Goal: Task Accomplishment & Management: Manage account settings

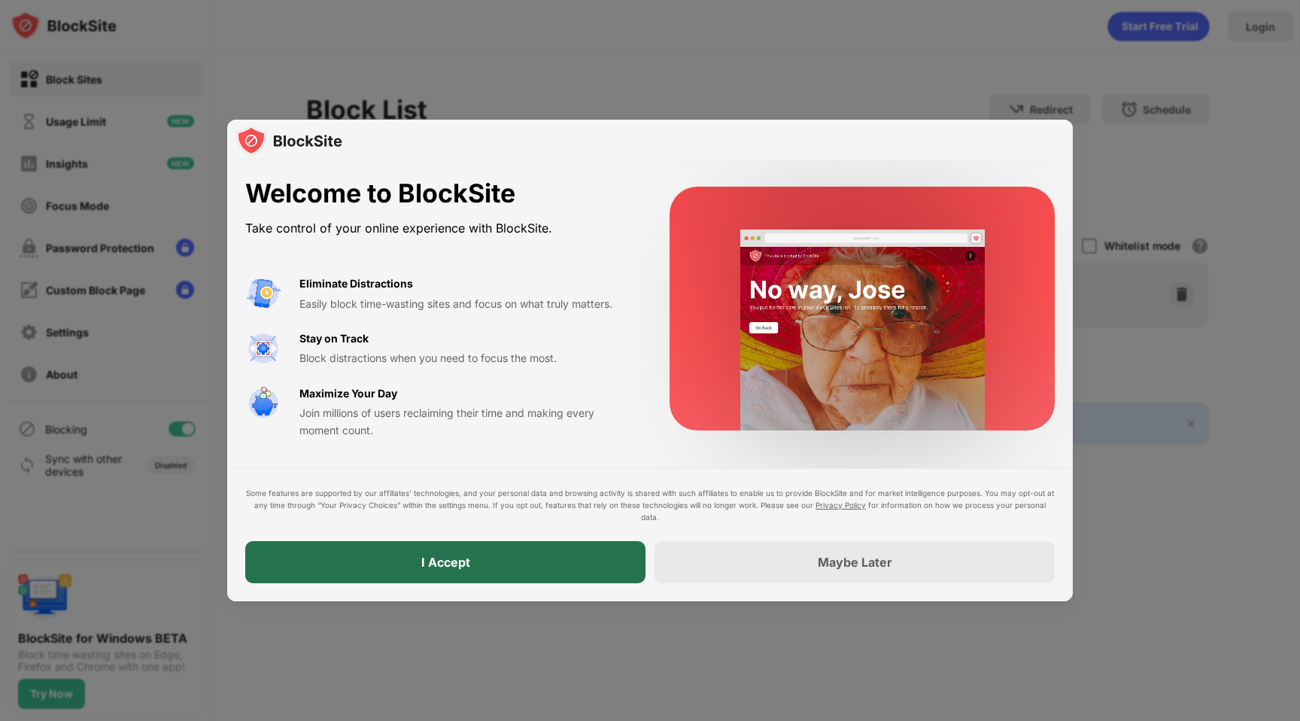
click at [581, 564] on div "I Accept" at bounding box center [445, 562] width 400 height 42
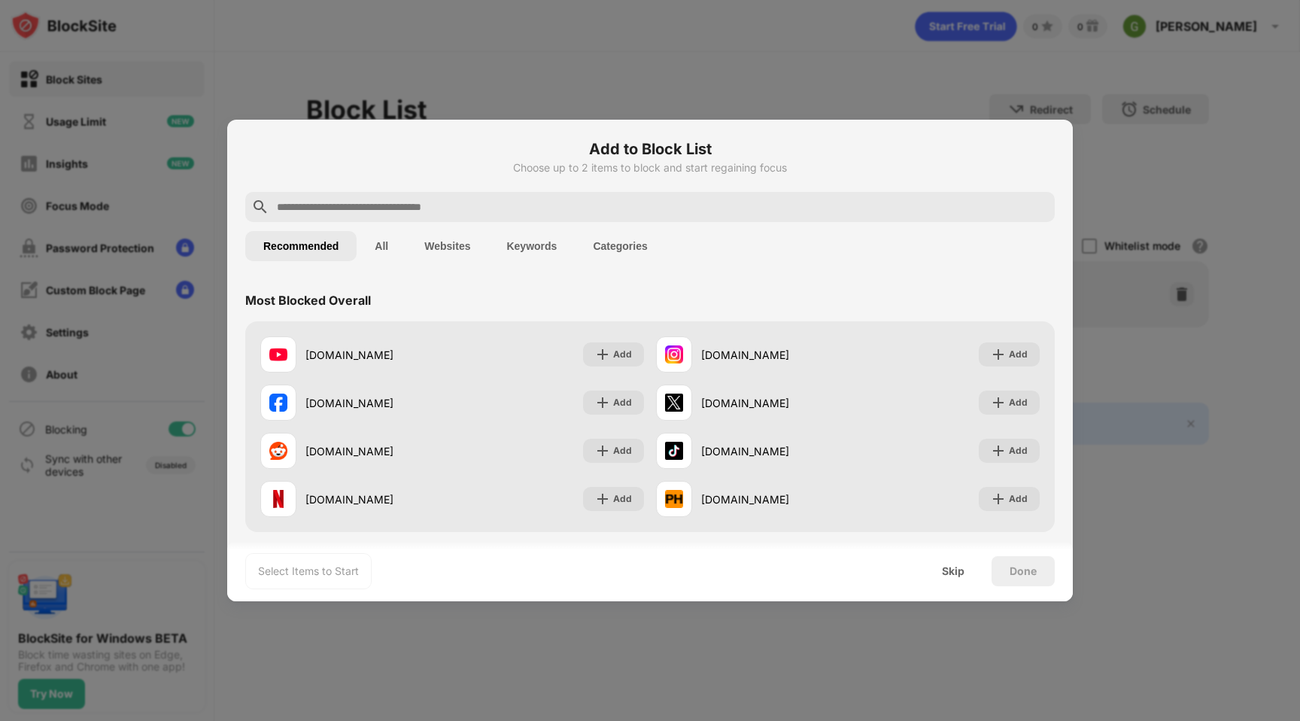
click at [602, 202] on input "text" at bounding box center [661, 207] width 773 height 18
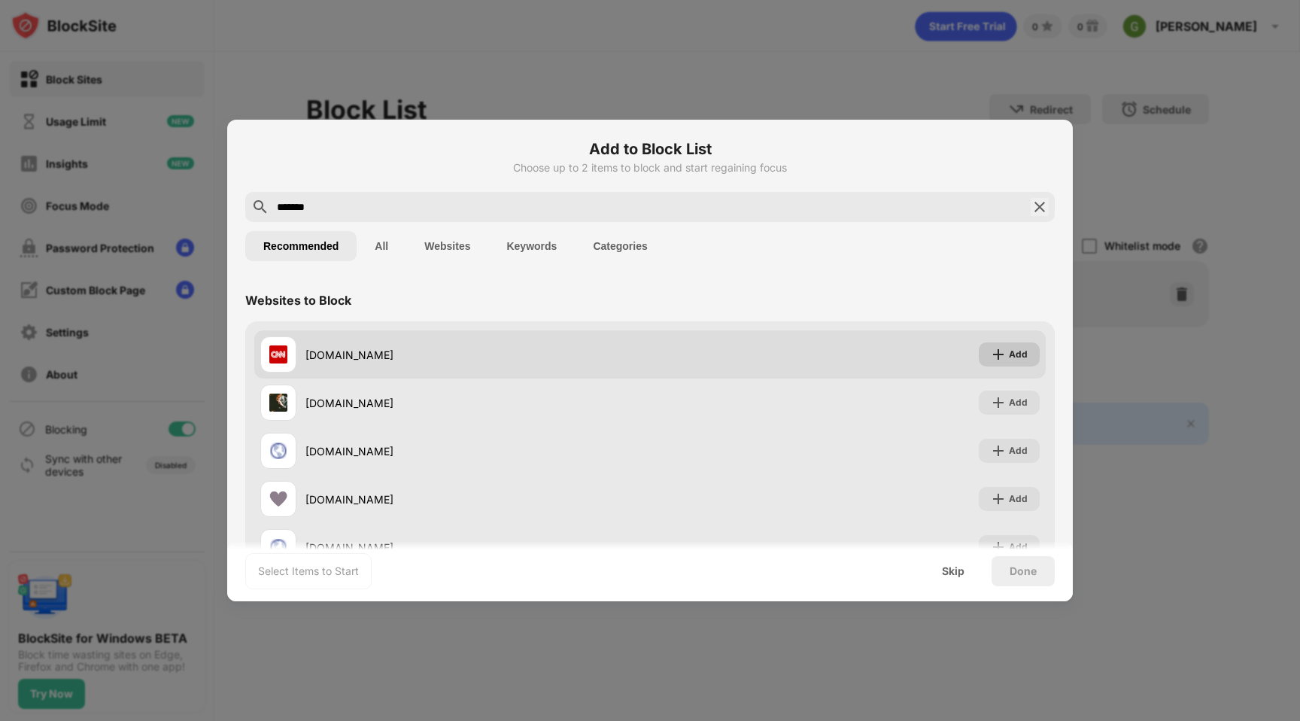
type input "*******"
click at [1003, 352] on img at bounding box center [998, 354] width 15 height 15
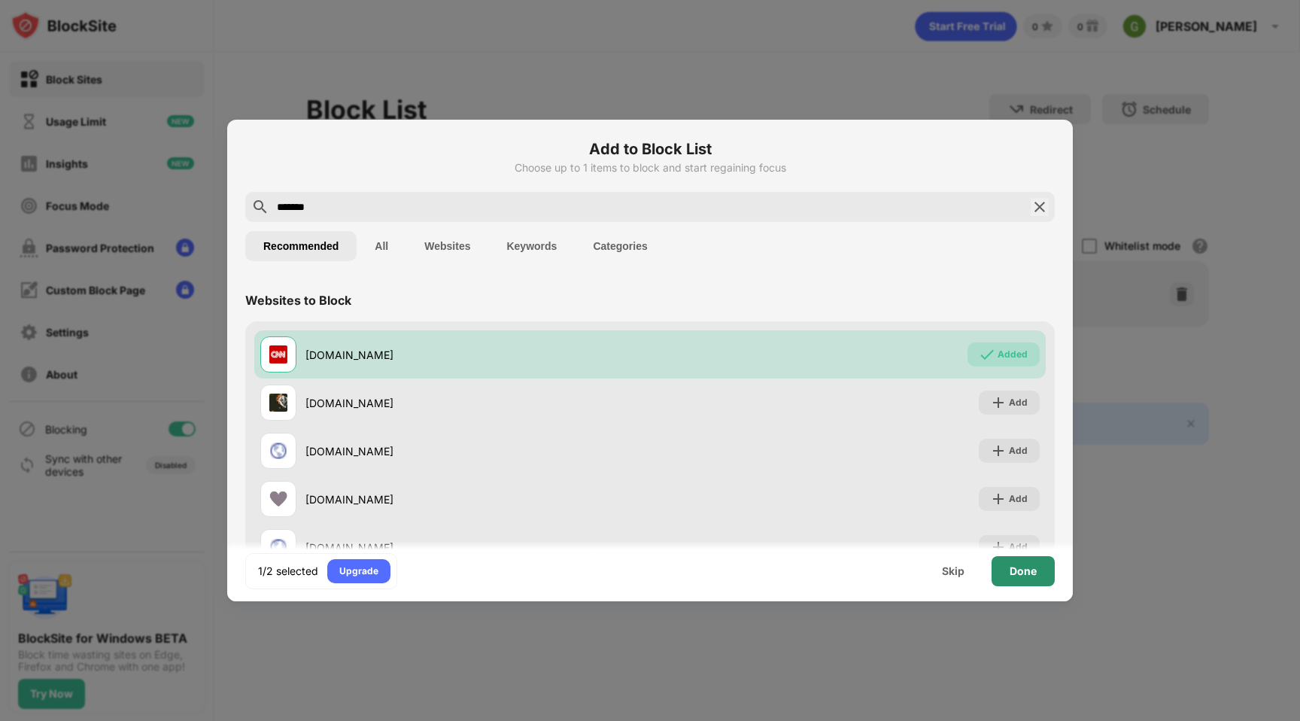
click at [1031, 563] on div "Done" at bounding box center [1023, 571] width 63 height 30
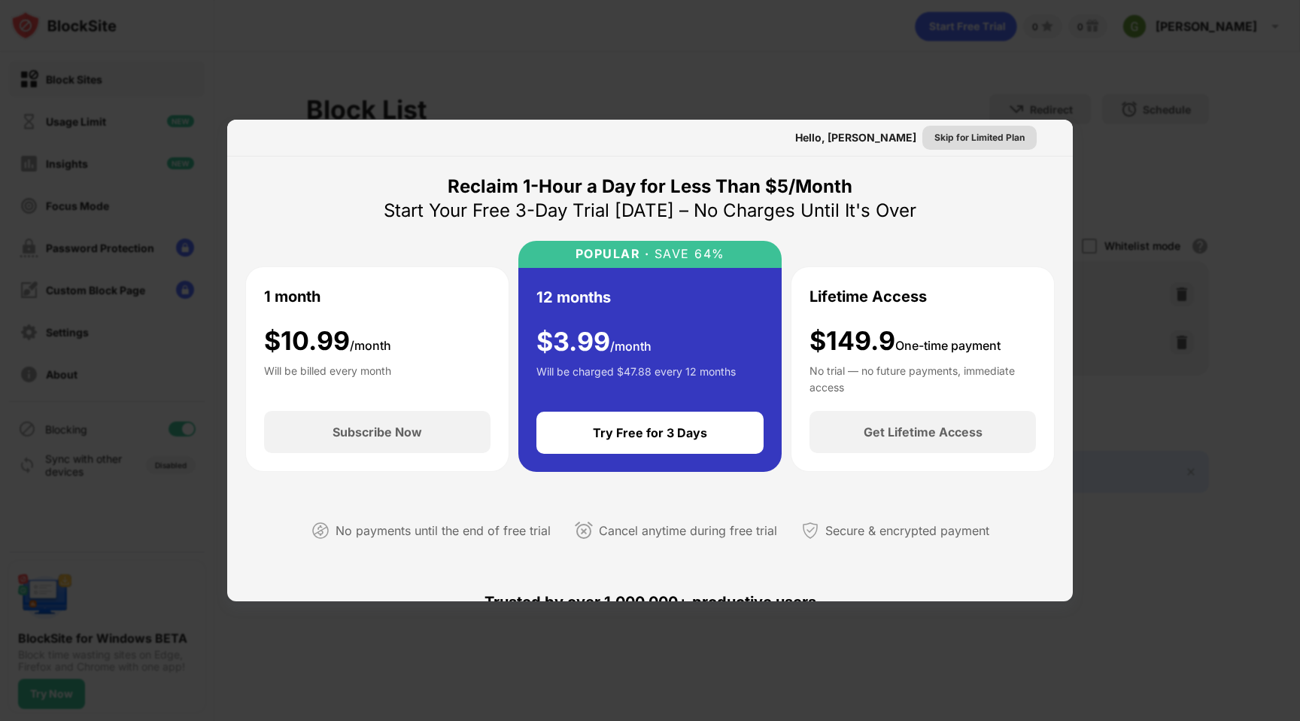
click at [982, 139] on div "Skip for Limited Plan" at bounding box center [979, 137] width 90 height 15
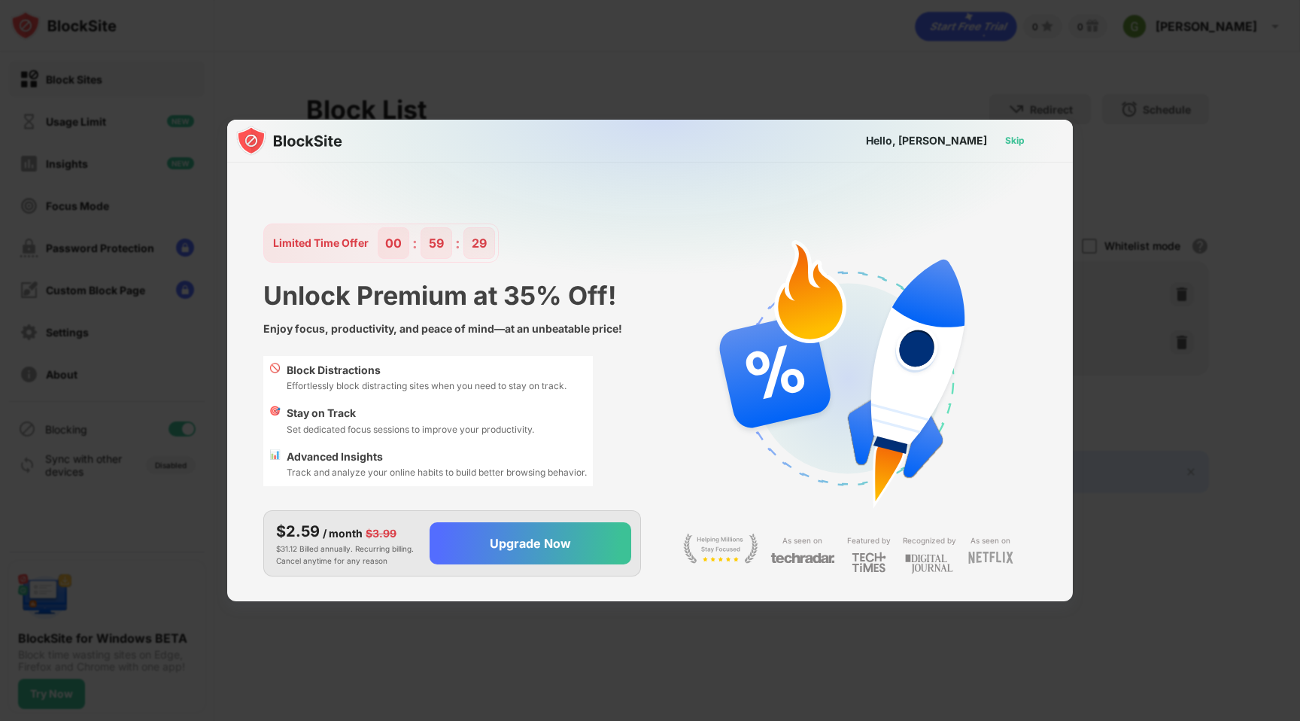
click at [1016, 143] on div "Skip" at bounding box center [1015, 140] width 20 height 15
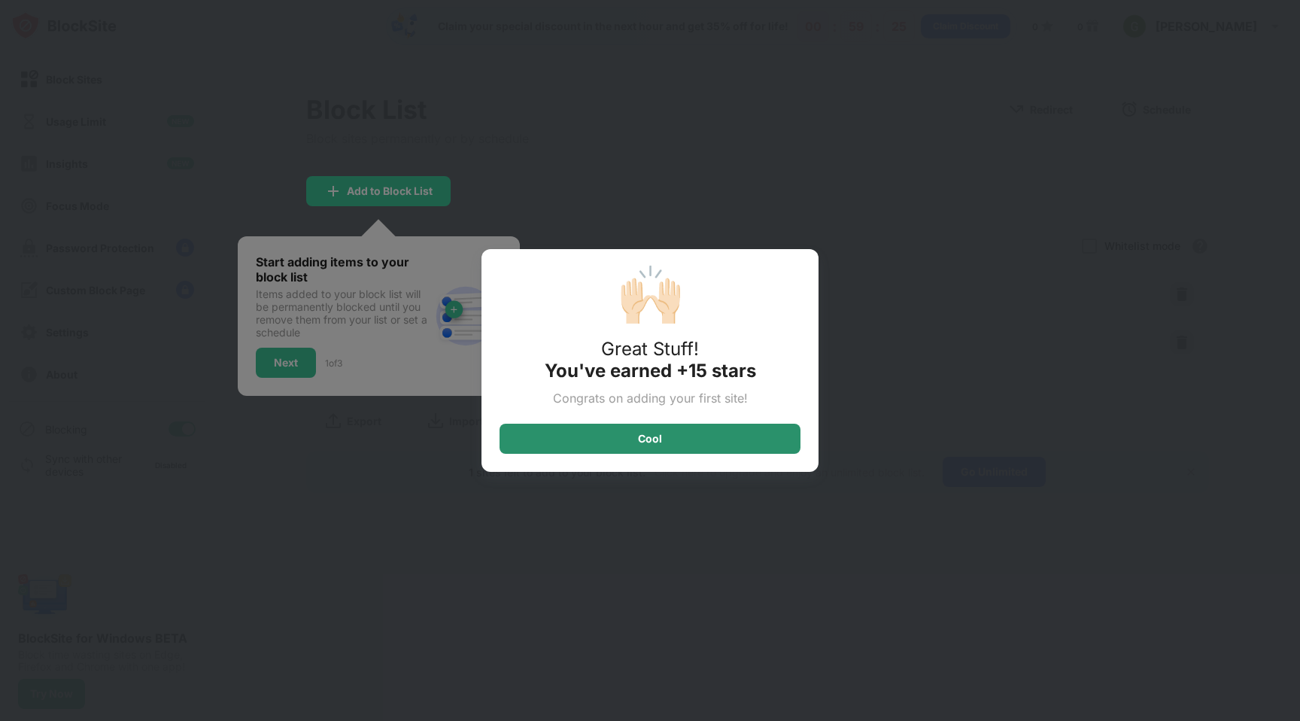
click at [751, 434] on div "Cool" at bounding box center [650, 439] width 301 height 30
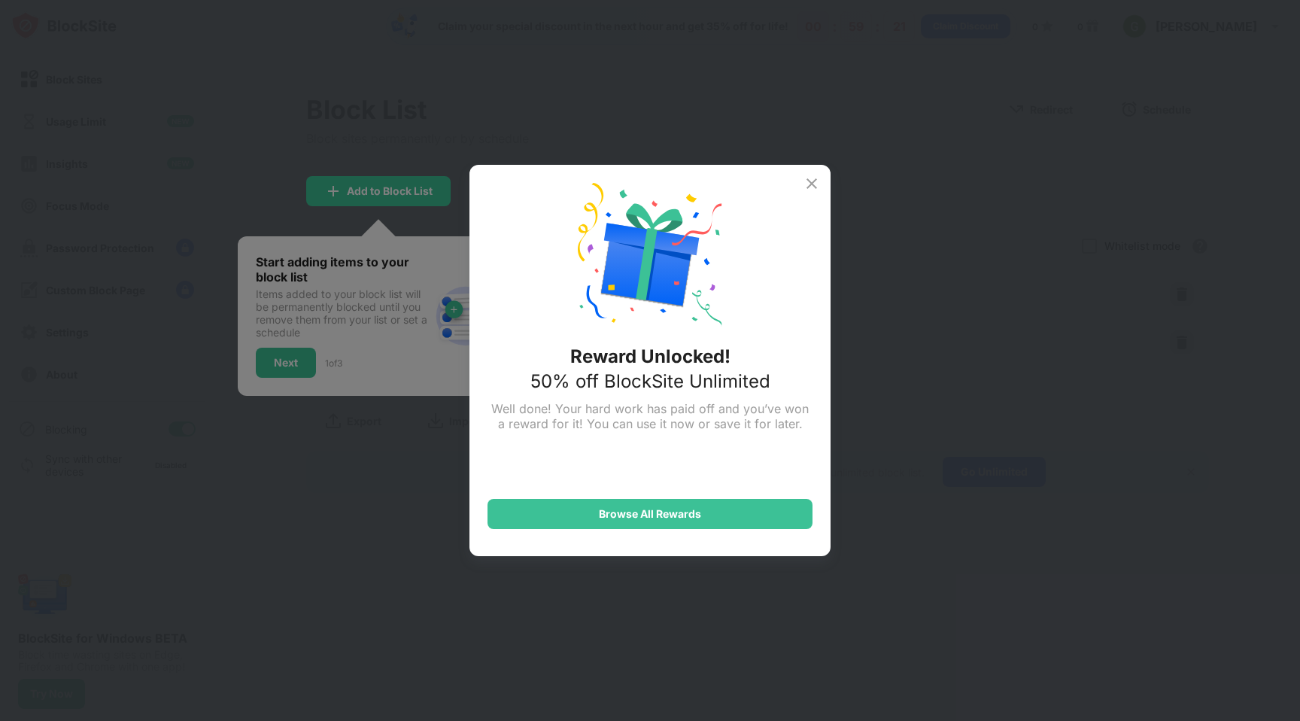
click at [816, 187] on img at bounding box center [812, 184] width 18 height 18
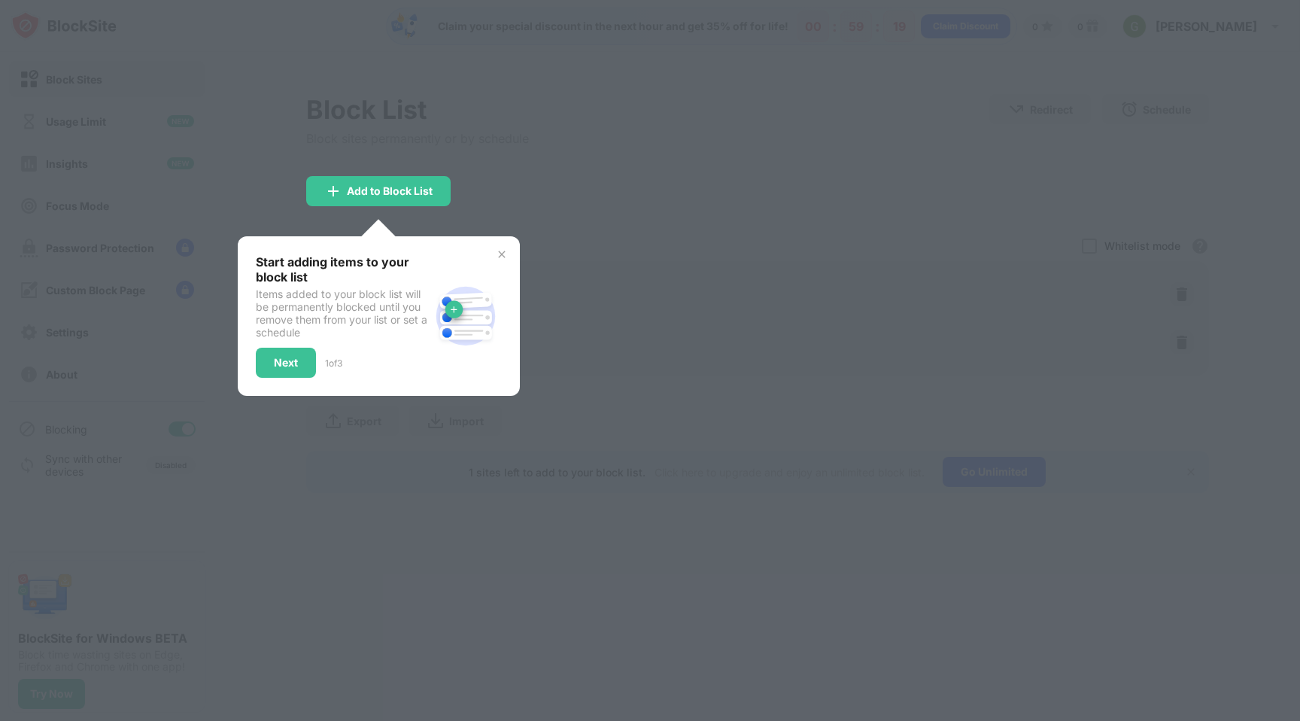
click at [496, 251] on img at bounding box center [502, 254] width 12 height 12
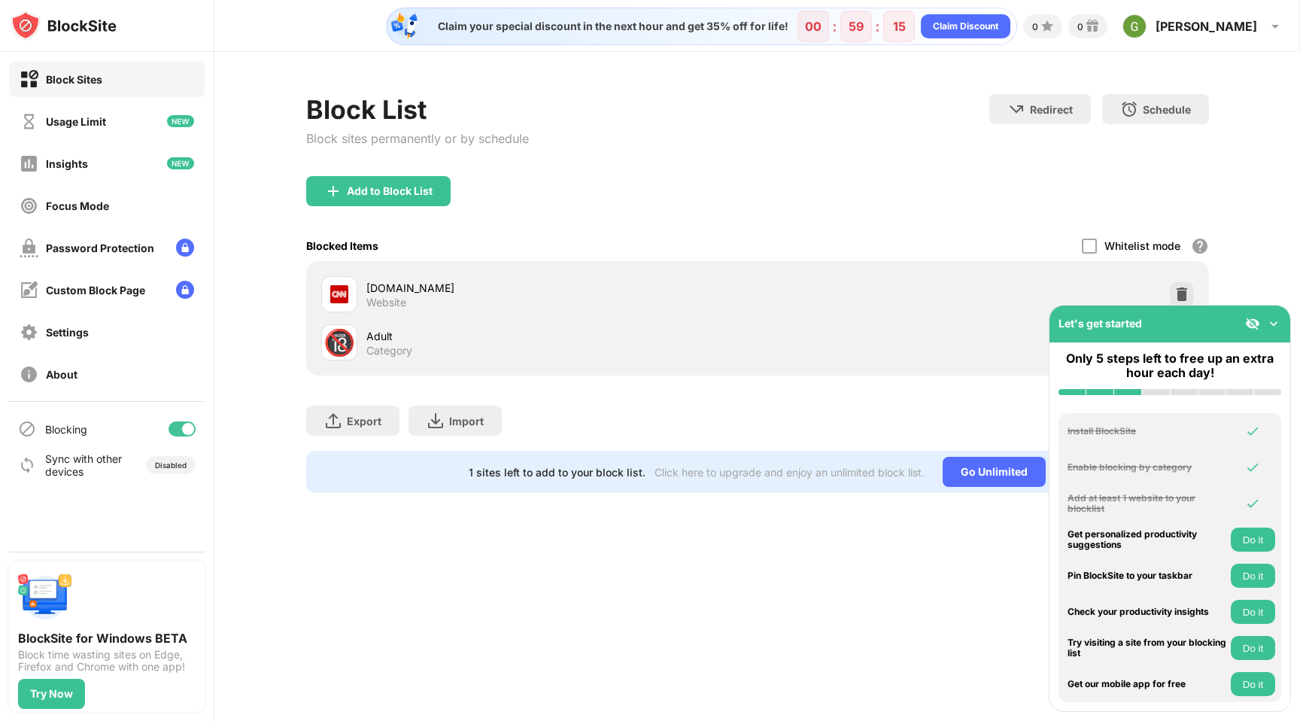
click at [1277, 319] on img at bounding box center [1273, 323] width 15 height 15
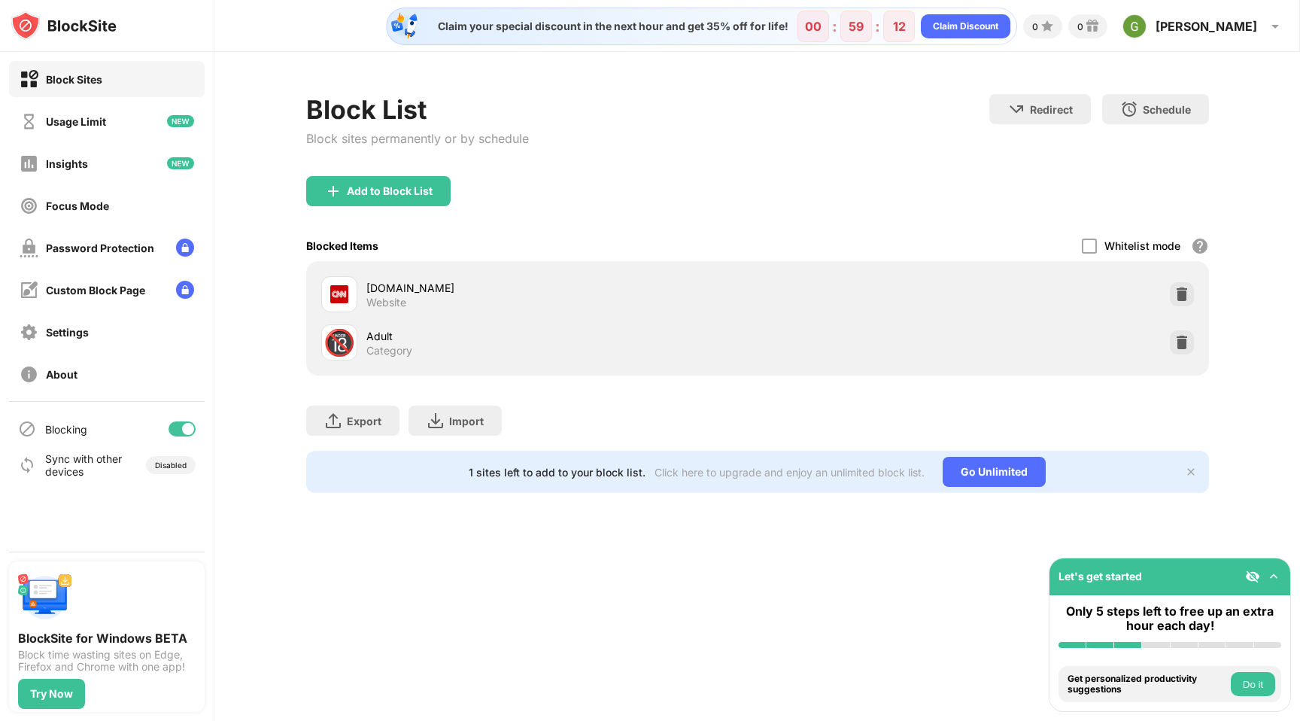
click at [378, 339] on div "Adult" at bounding box center [561, 336] width 391 height 16
click at [338, 344] on div "🔞" at bounding box center [339, 342] width 32 height 31
click at [93, 123] on div "Usage Limit" at bounding box center [76, 121] width 60 height 13
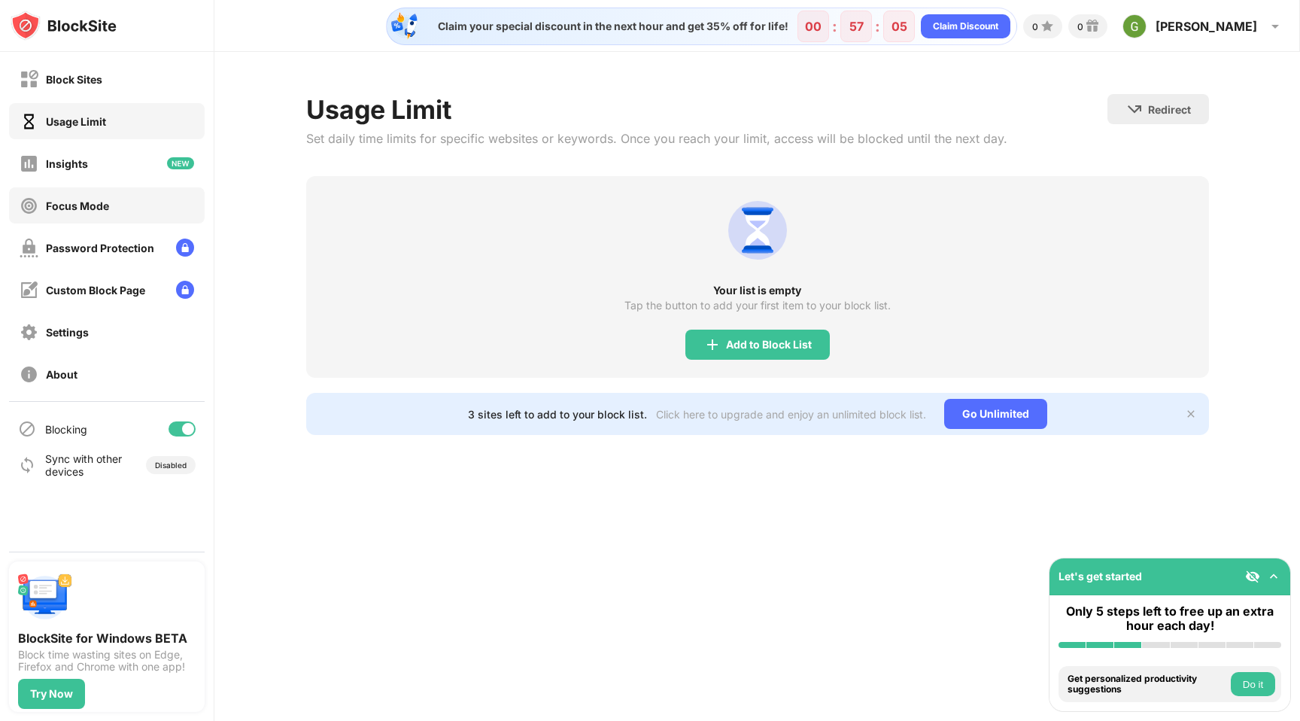
click at [110, 203] on div "Focus Mode" at bounding box center [107, 205] width 196 height 36
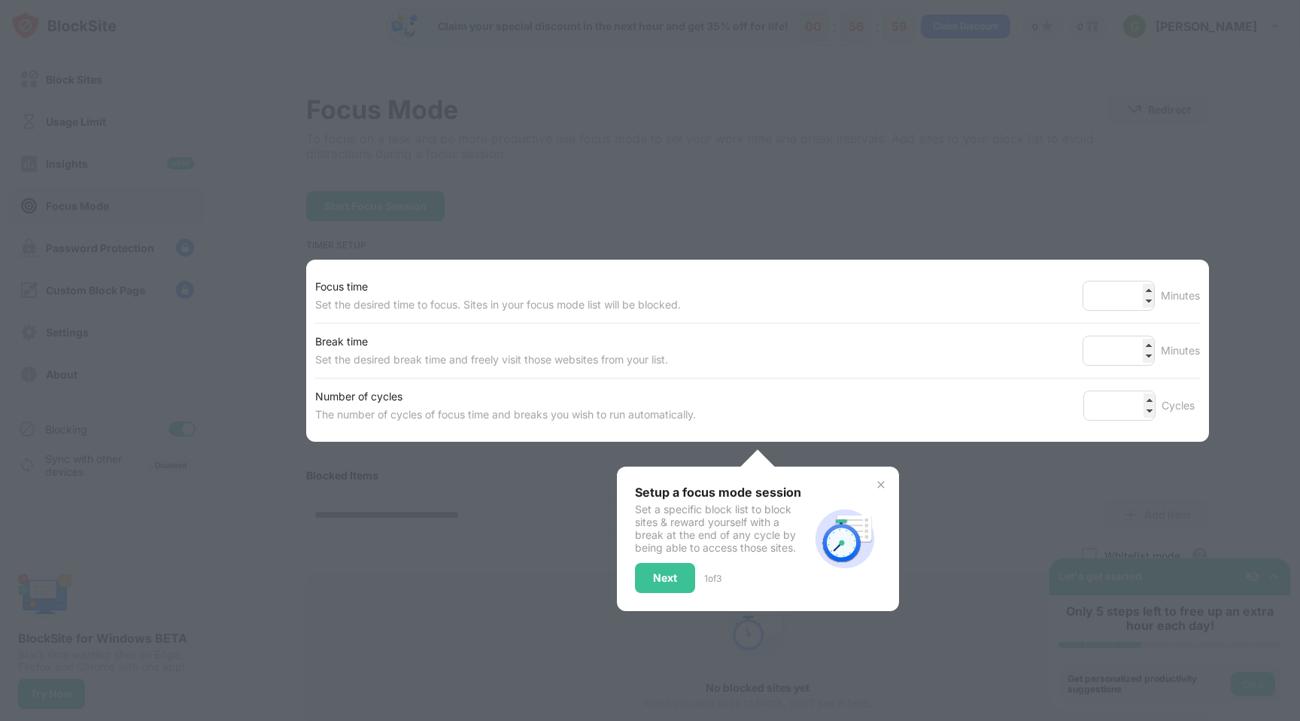
click at [1189, 208] on div at bounding box center [650, 360] width 1300 height 721
click at [882, 487] on img at bounding box center [881, 484] width 12 height 12
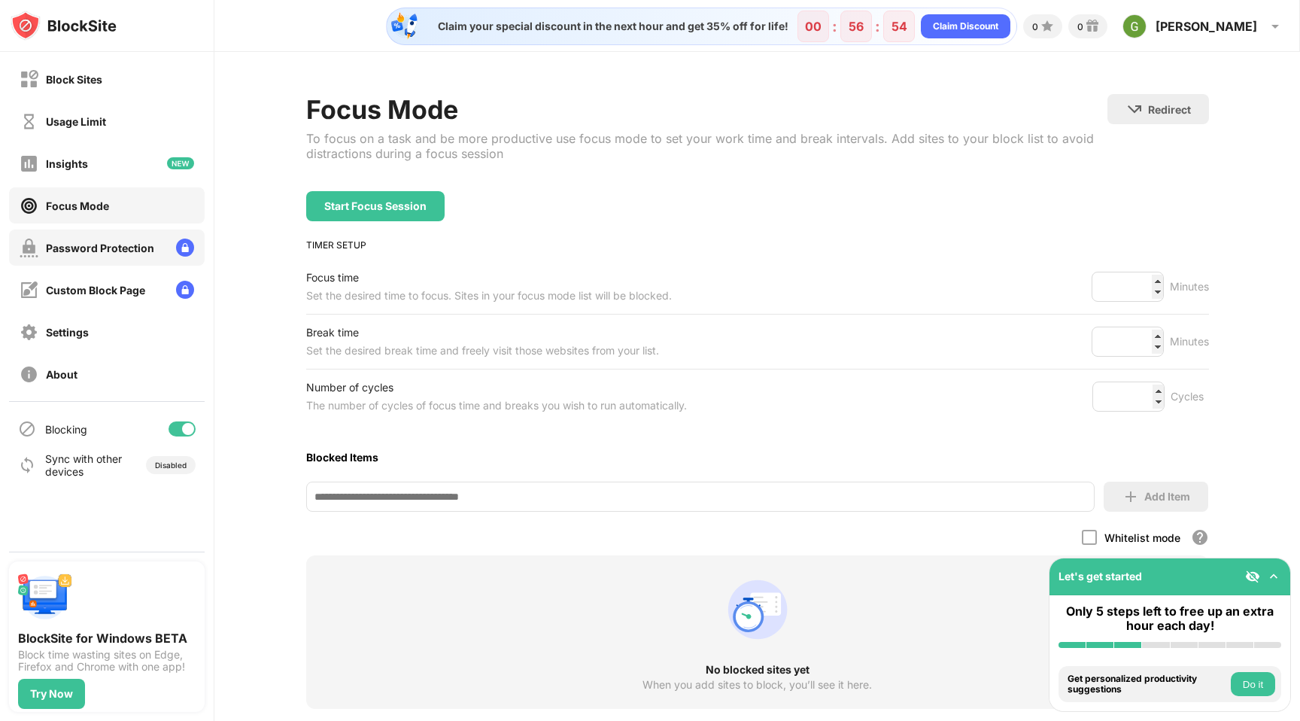
click at [135, 250] on div "Password Protection" at bounding box center [100, 247] width 108 height 13
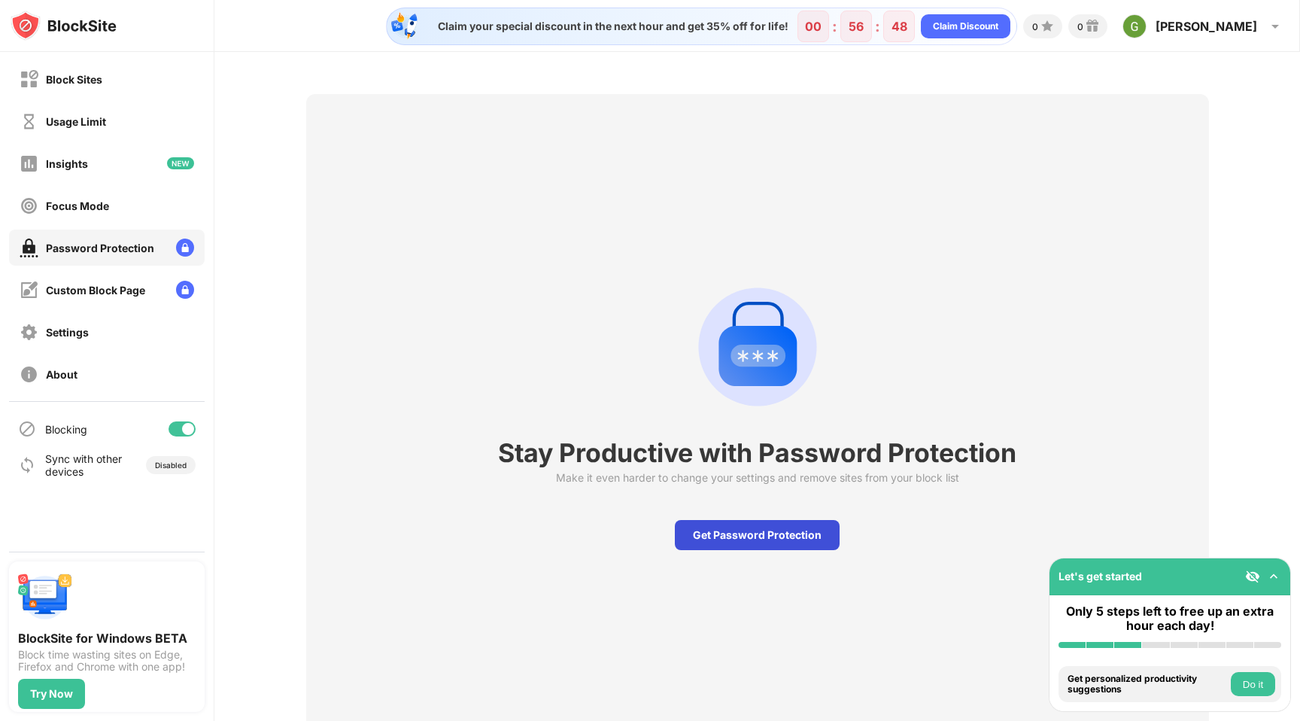
click at [784, 539] on div "Get Password Protection" at bounding box center [757, 535] width 165 height 30
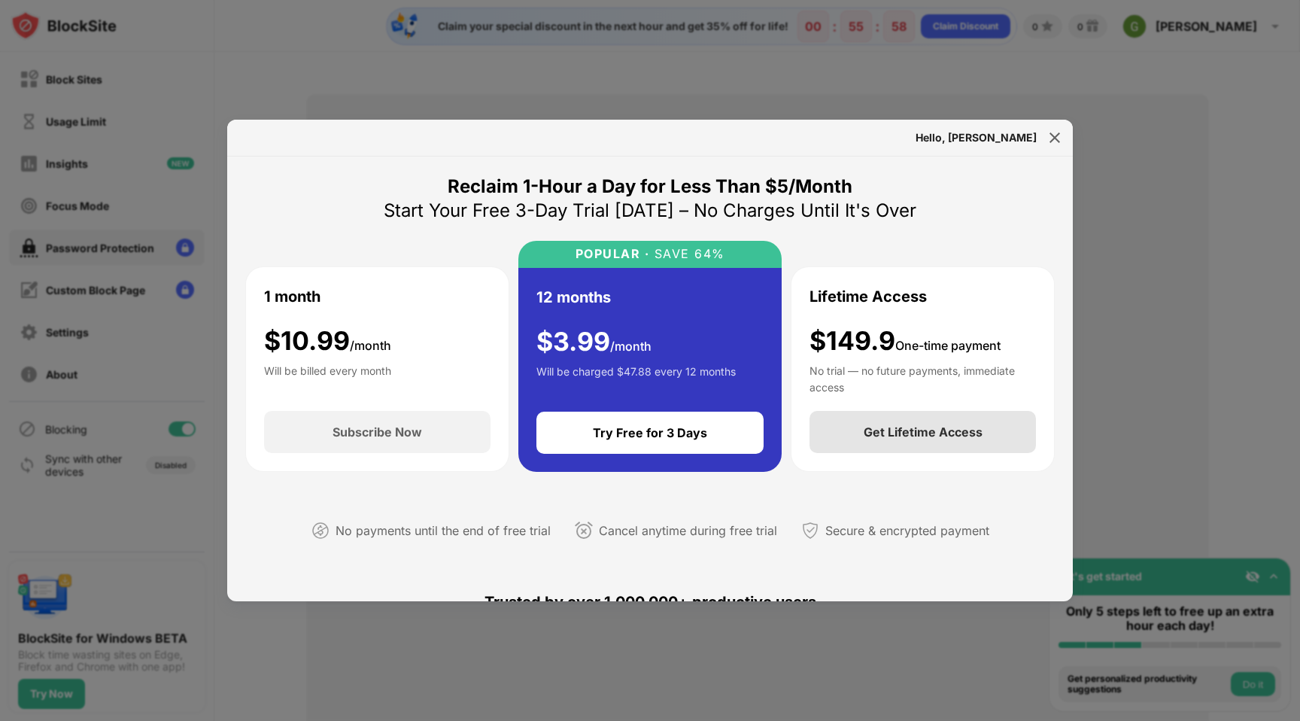
click at [897, 439] on div "Get Lifetime Access" at bounding box center [923, 431] width 119 height 15
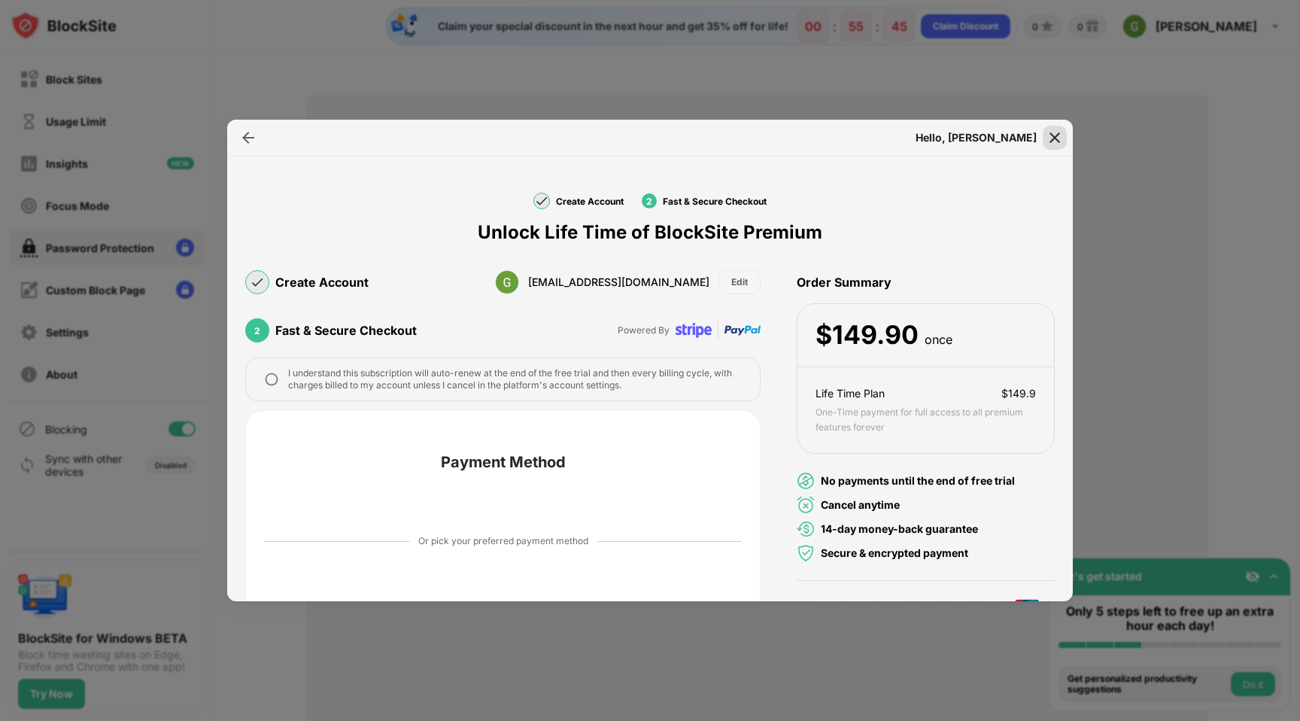
click at [1059, 139] on img at bounding box center [1054, 137] width 15 height 15
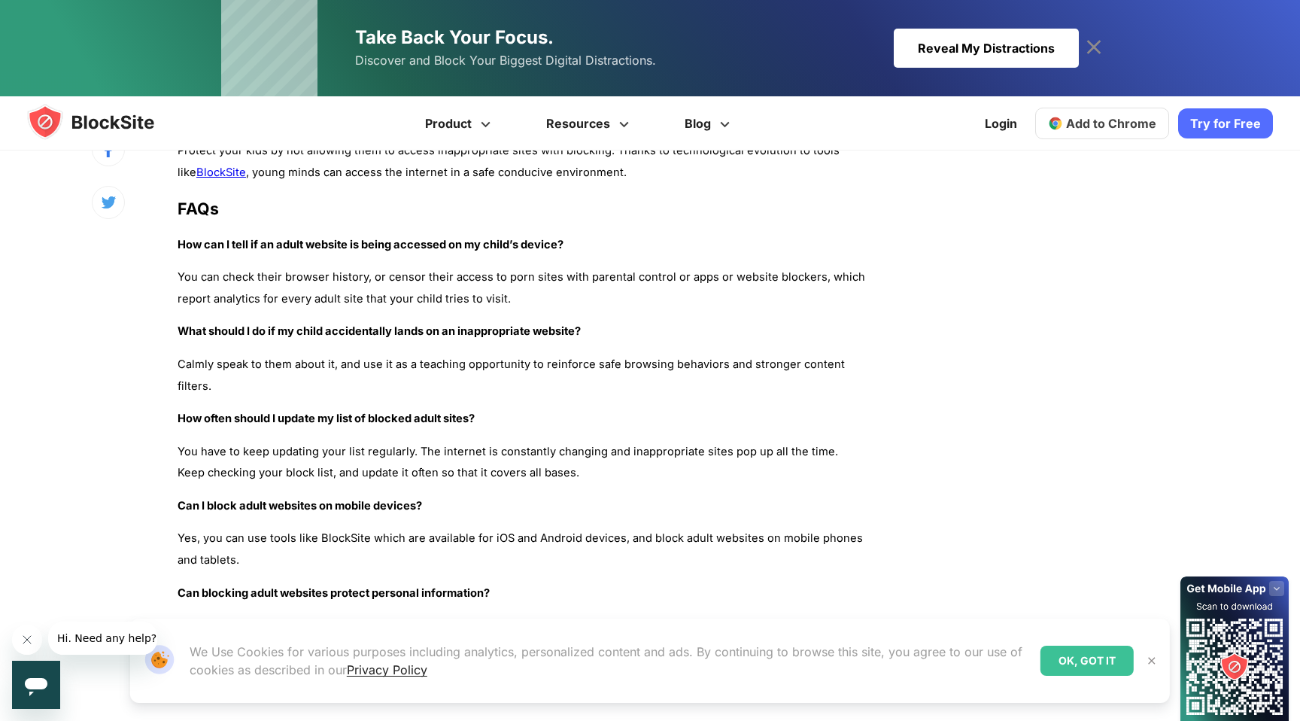
scroll to position [5260, 0]
